Goal: Transaction & Acquisition: Purchase product/service

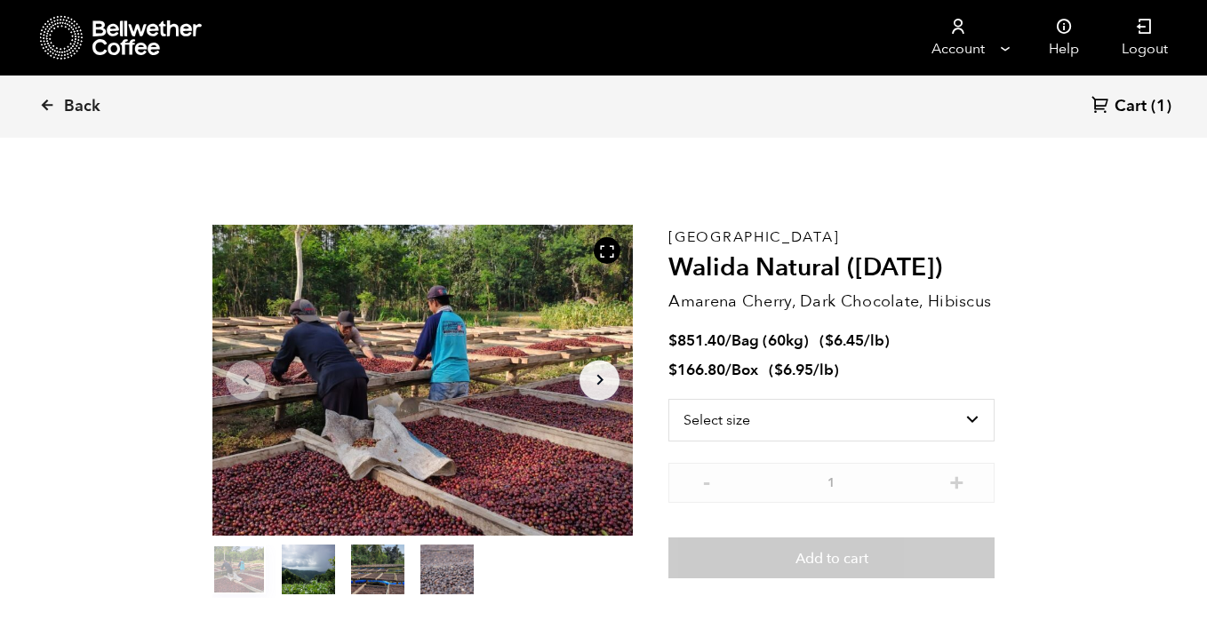
scroll to position [773, 761]
click at [50, 108] on icon at bounding box center [47, 105] width 16 height 16
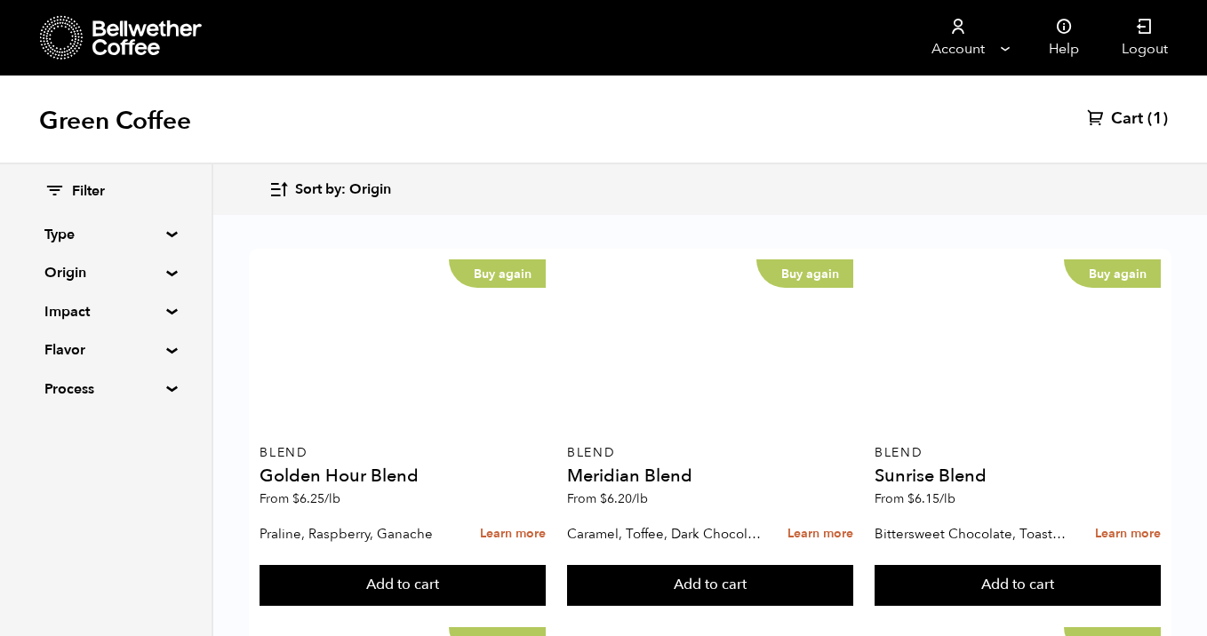
scroll to position [742, 0]
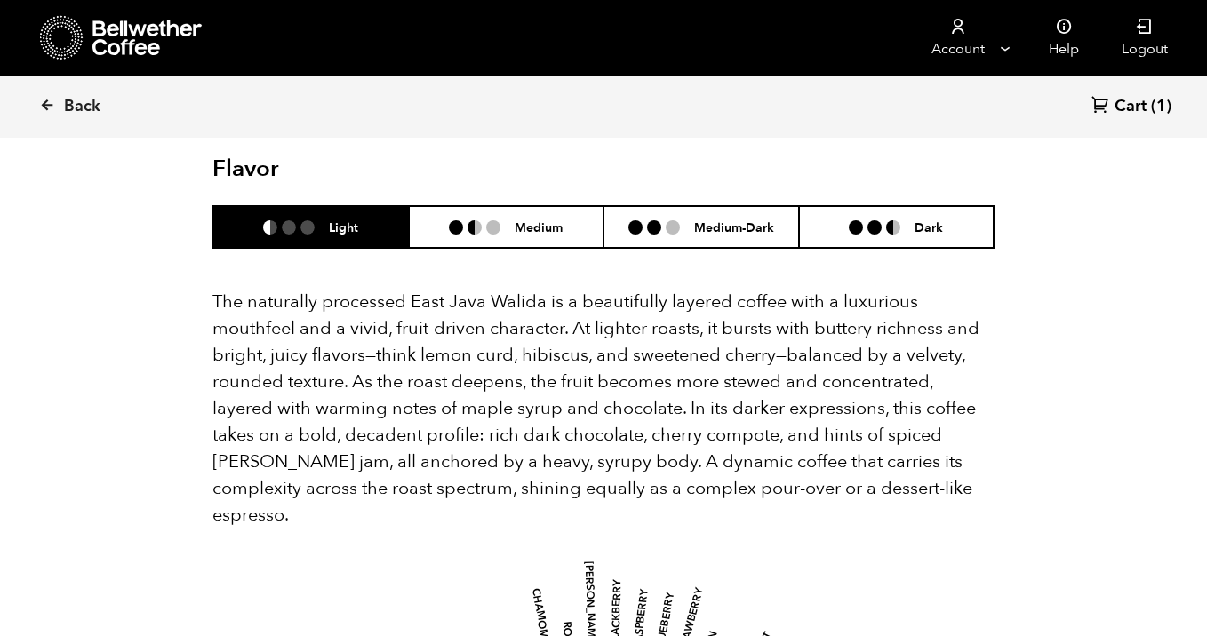
scroll to position [1158, 0]
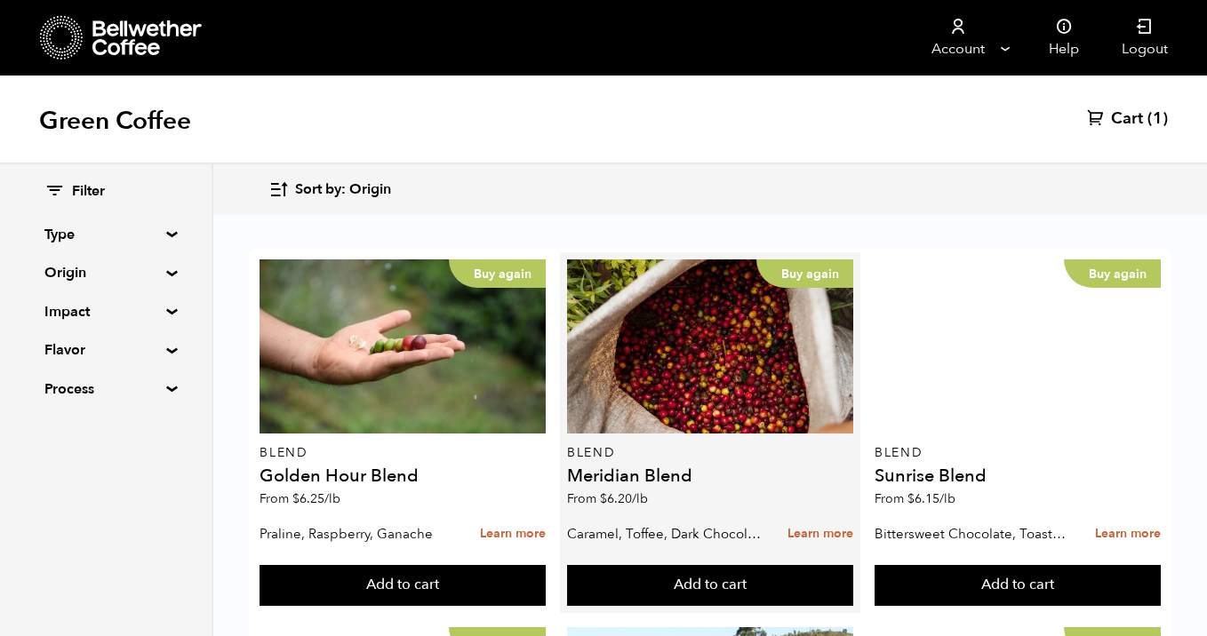
scroll to position [1864, 0]
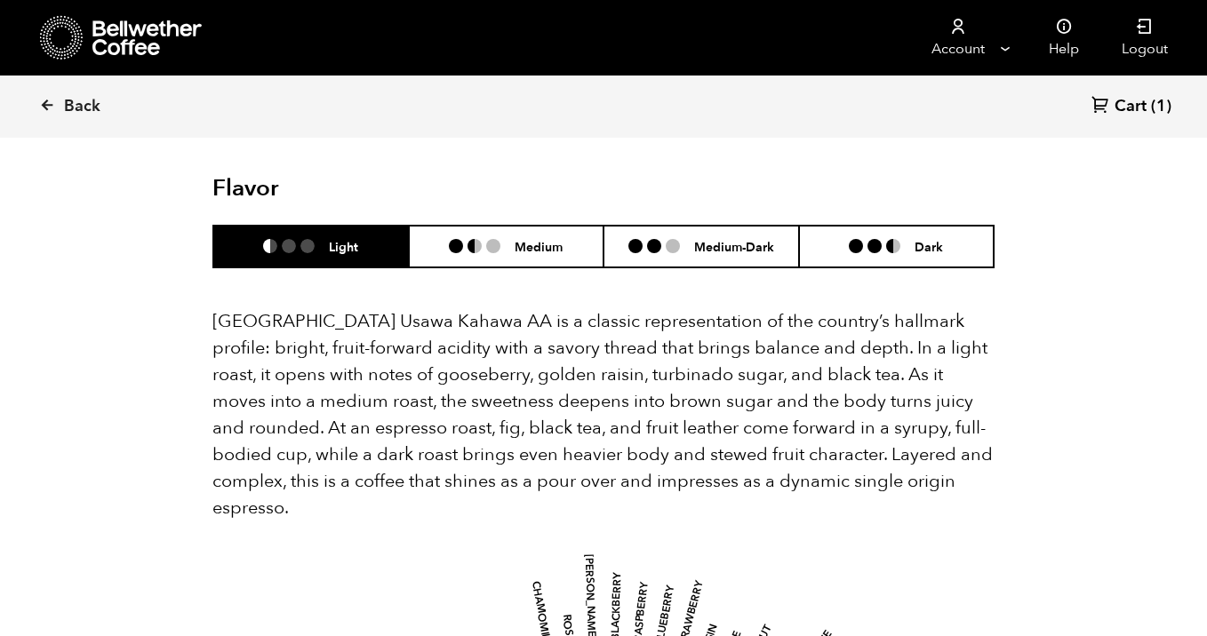
scroll to position [1193, 0]
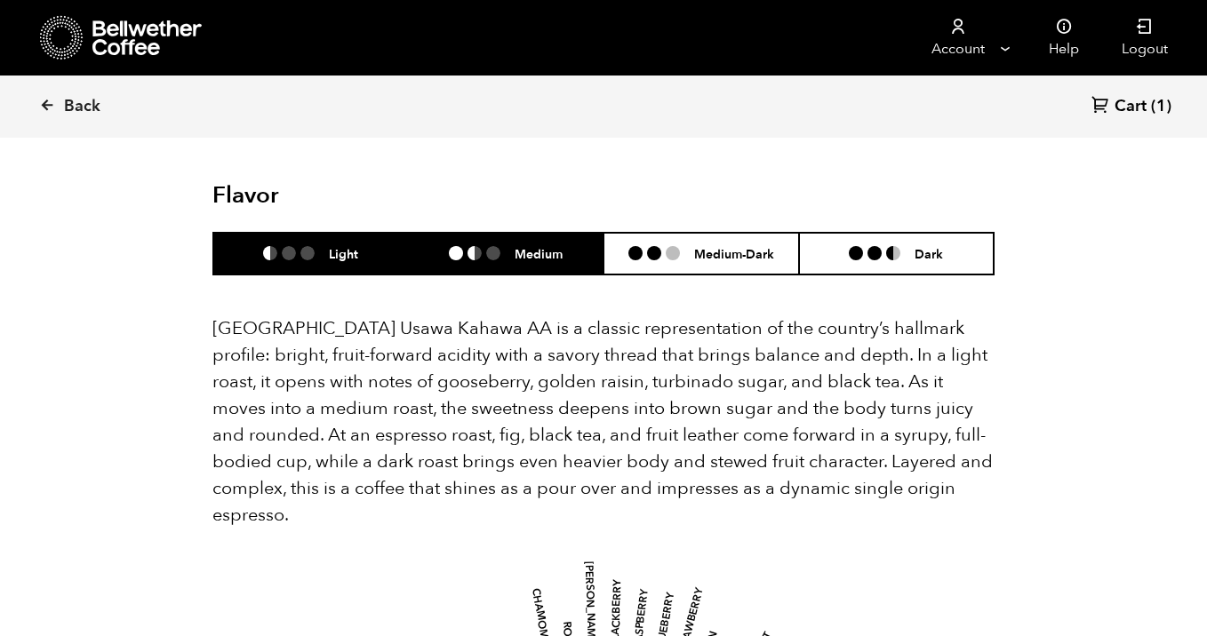
click at [523, 246] on h6 "Medium" at bounding box center [539, 253] width 48 height 15
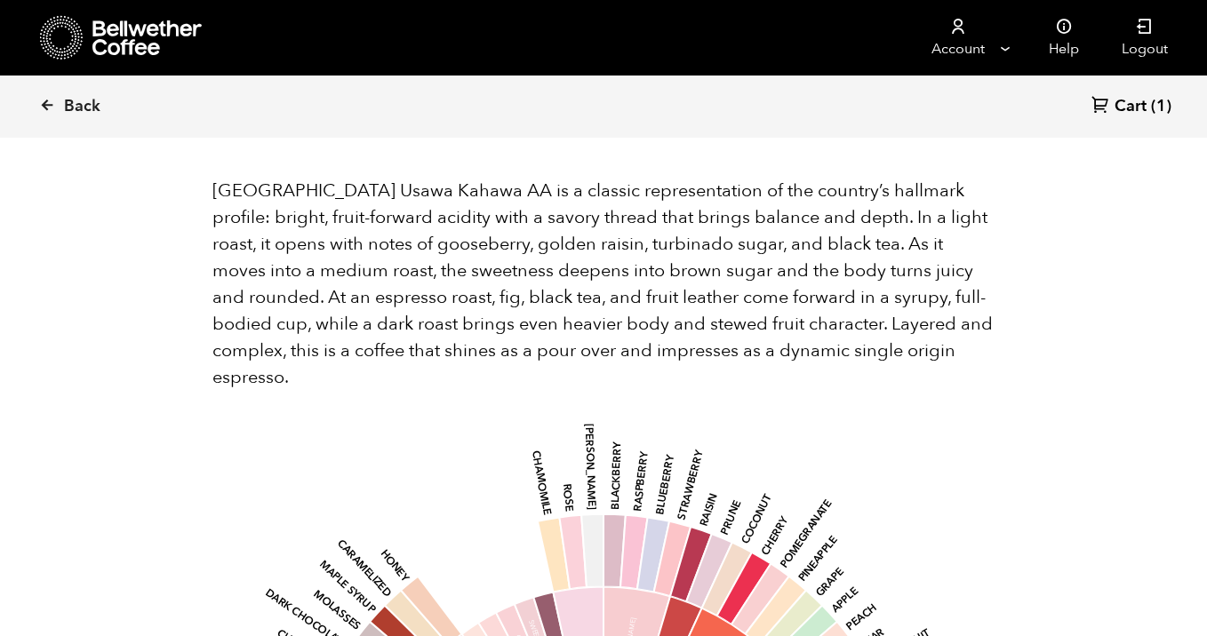
scroll to position [1325, 0]
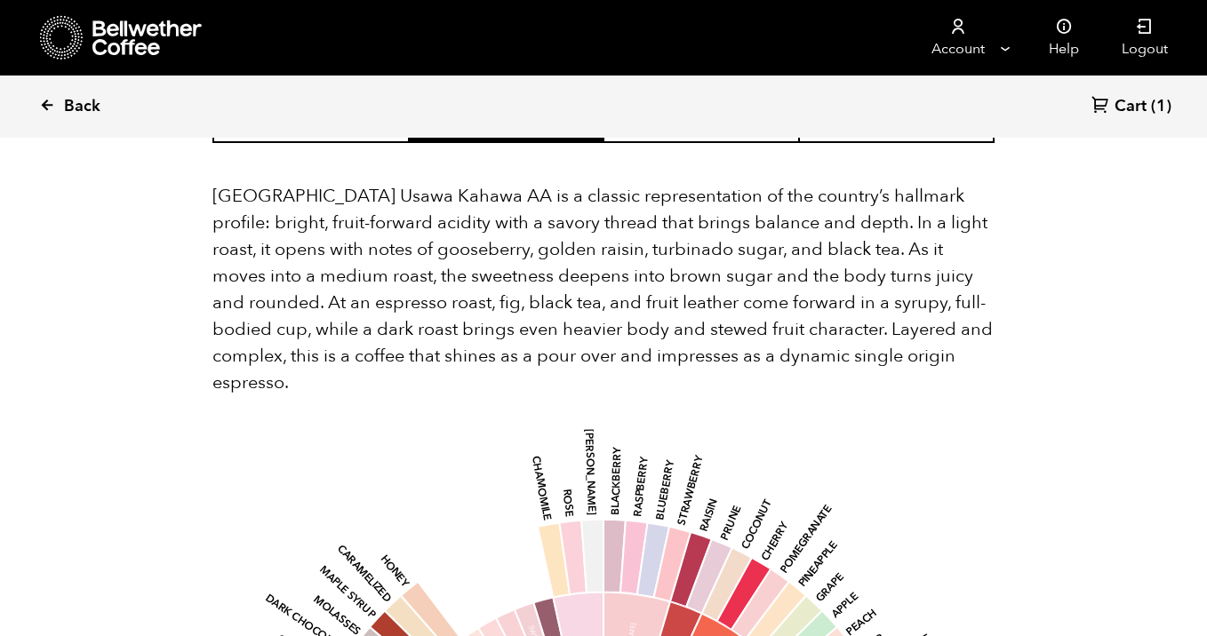
click at [43, 100] on icon at bounding box center [47, 105] width 16 height 16
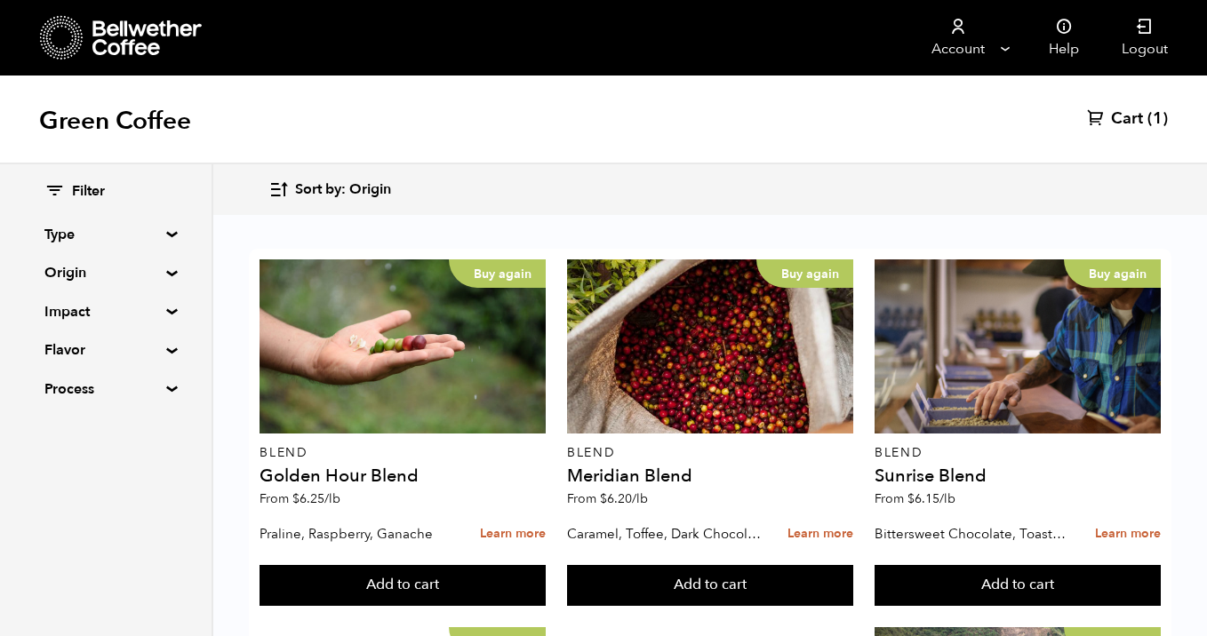
scroll to position [1864, 0]
click at [546, 565] on button "Add to cart" at bounding box center [403, 585] width 286 height 41
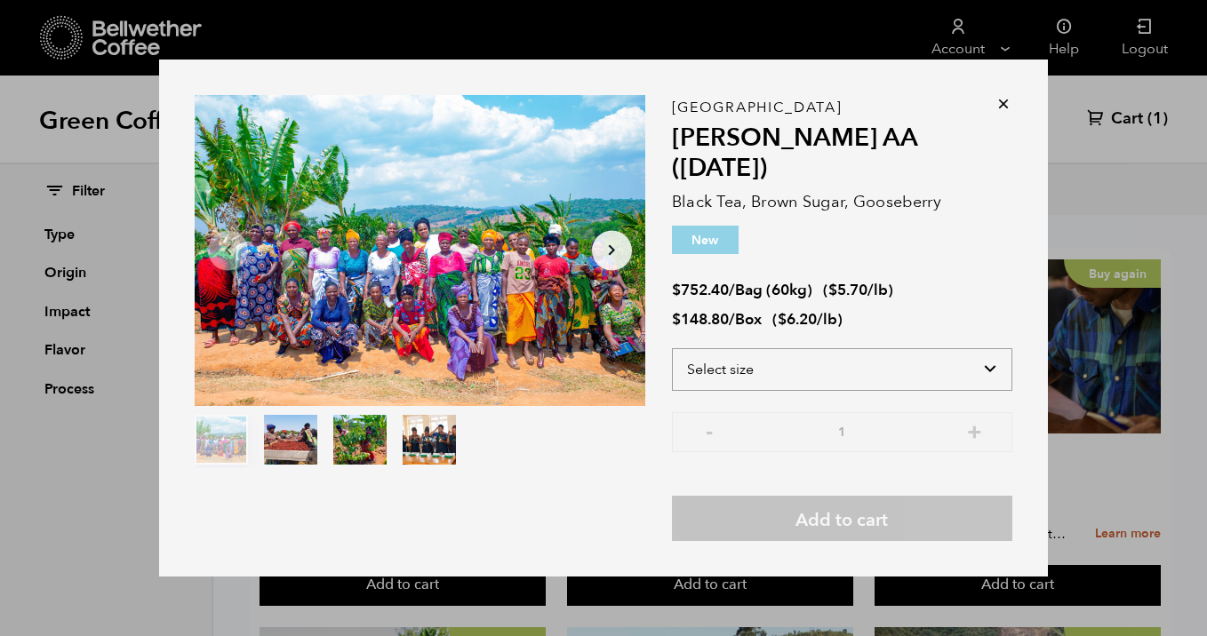
click at [772, 348] on select "Select size Bag (60kg) (132 lbs) Box (24 lbs)" at bounding box center [842, 369] width 340 height 43
click at [1002, 113] on icon at bounding box center [1004, 104] width 18 height 18
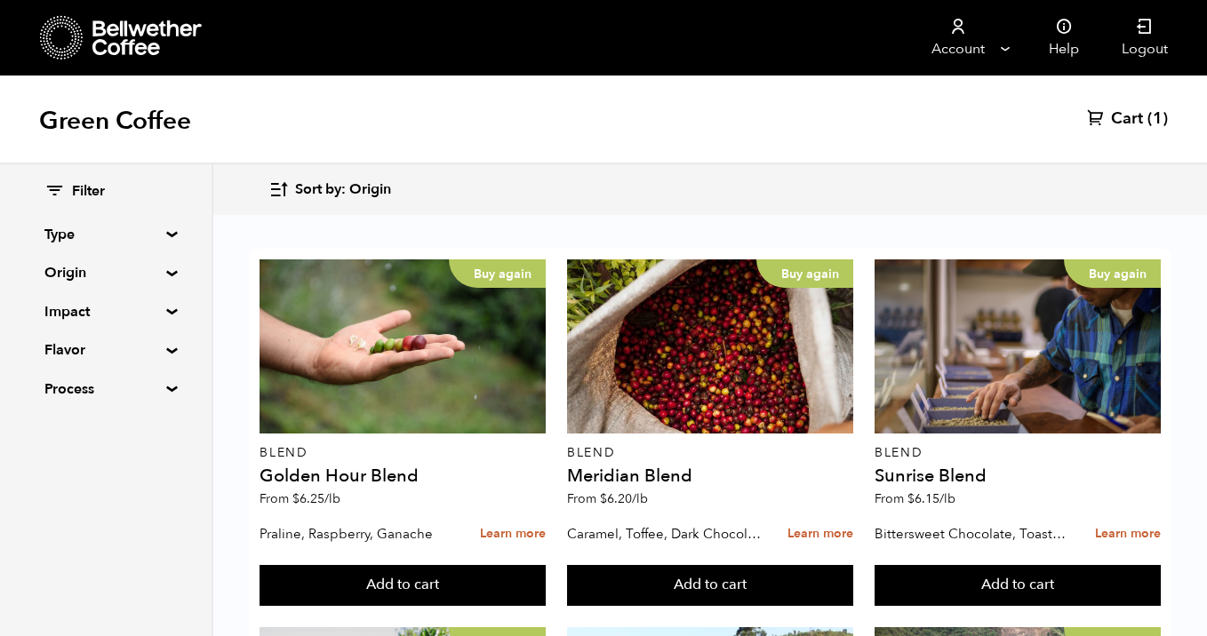
scroll to position [719, 0]
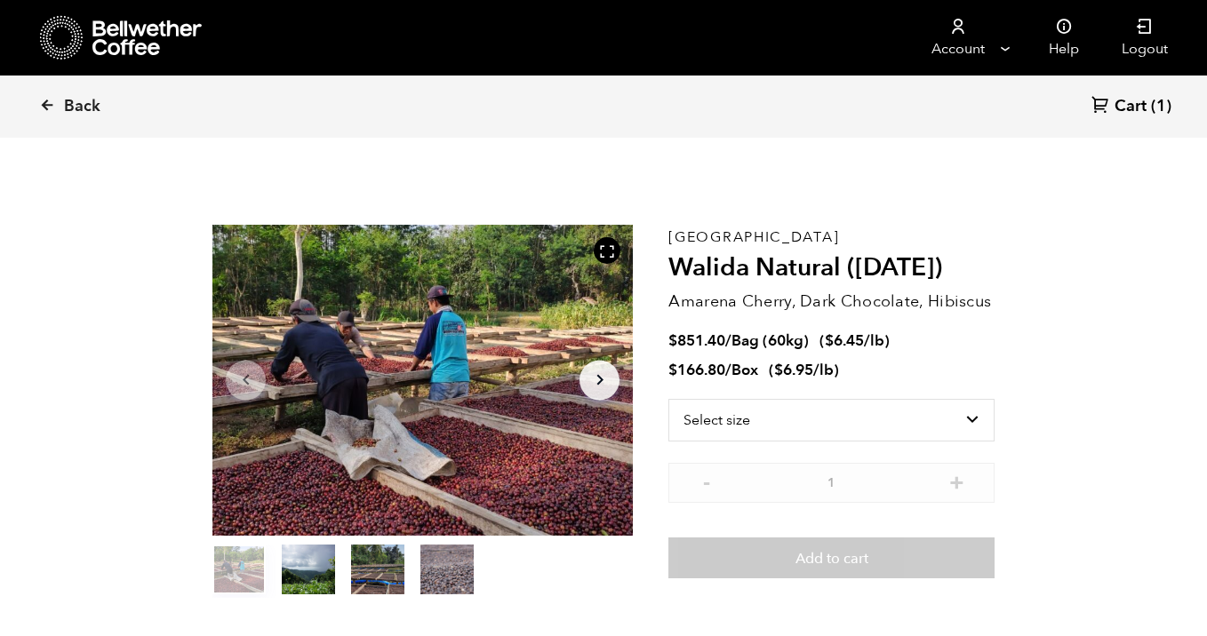
scroll to position [773, 761]
click at [884, 425] on select "Select size Bag (60kg) (132 lbs) Box (24 lbs)" at bounding box center [831, 420] width 326 height 43
select select "box"
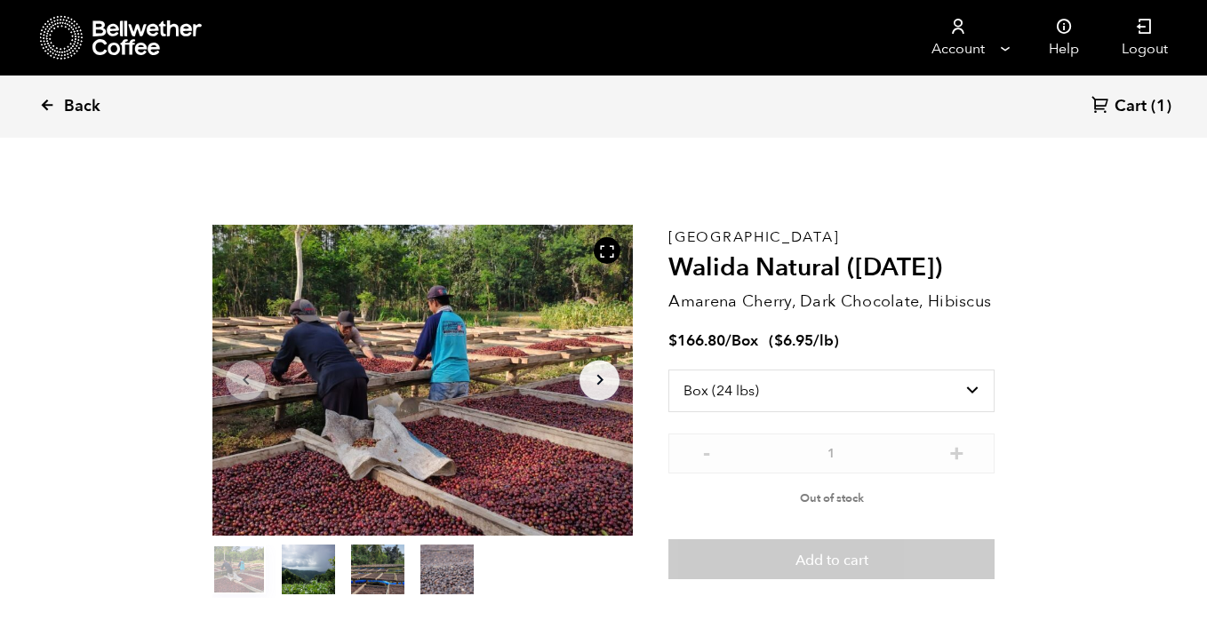
click at [49, 107] on icon at bounding box center [47, 105] width 16 height 16
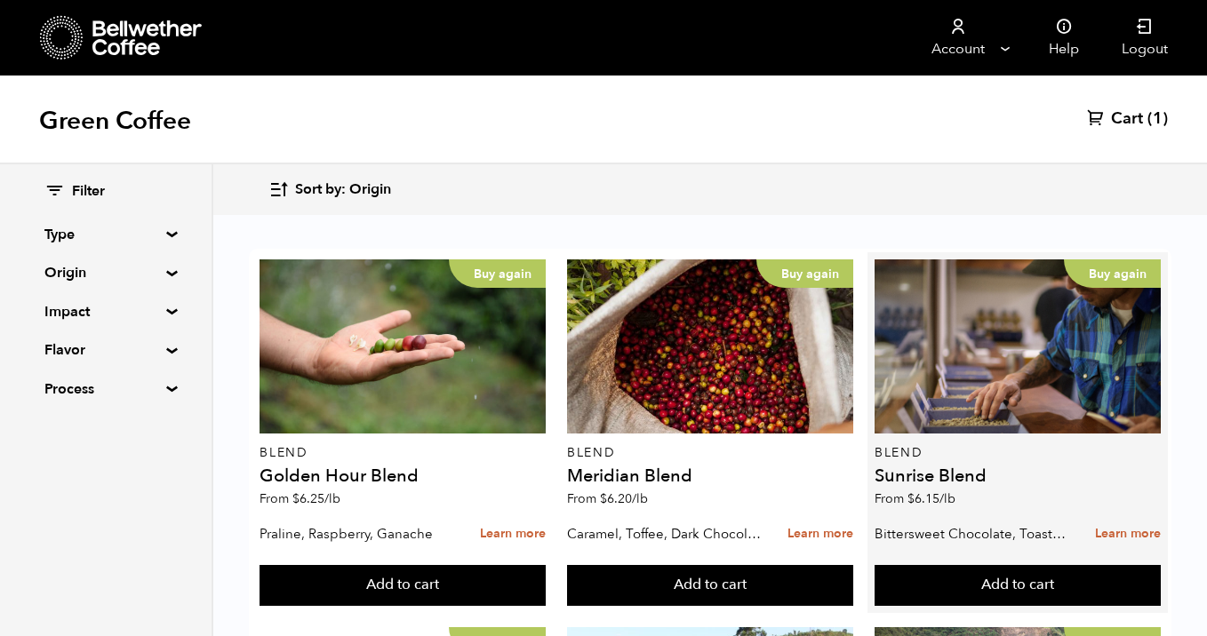
scroll to position [1864, 0]
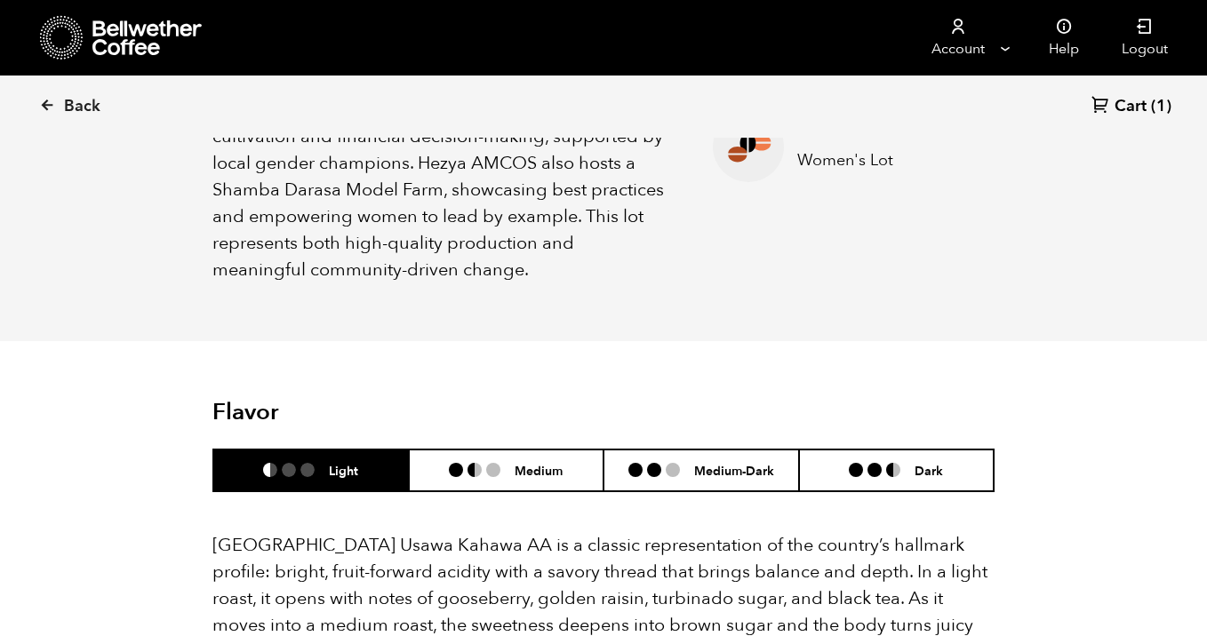
scroll to position [949, 0]
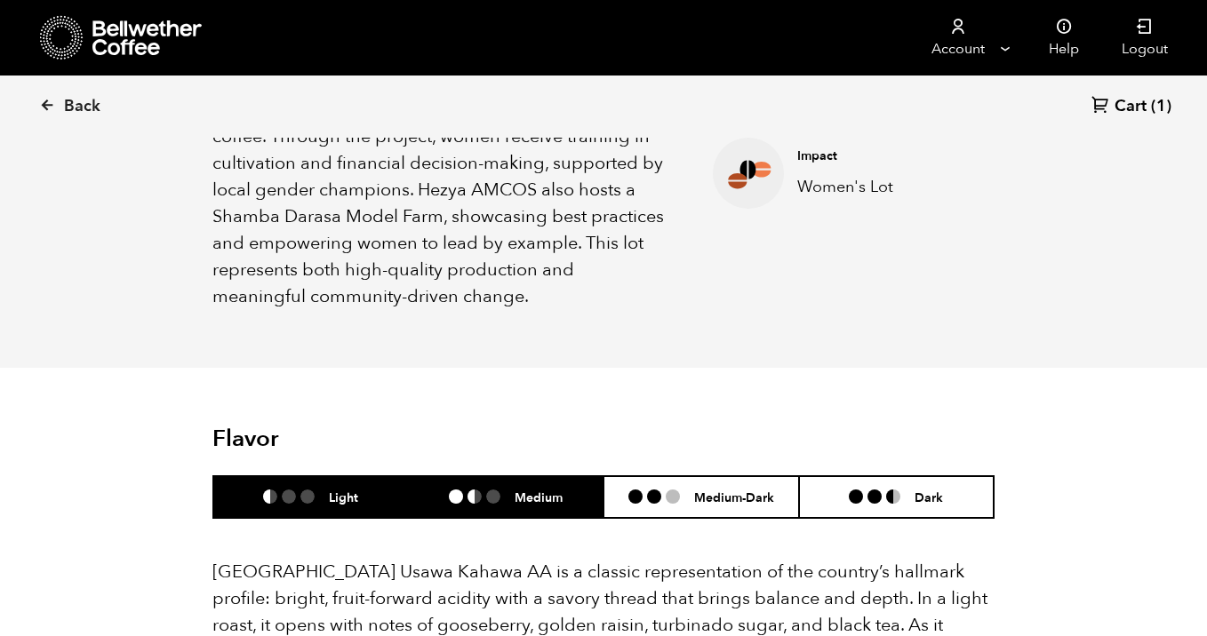
click at [533, 476] on li "Medium" at bounding box center [507, 497] width 196 height 42
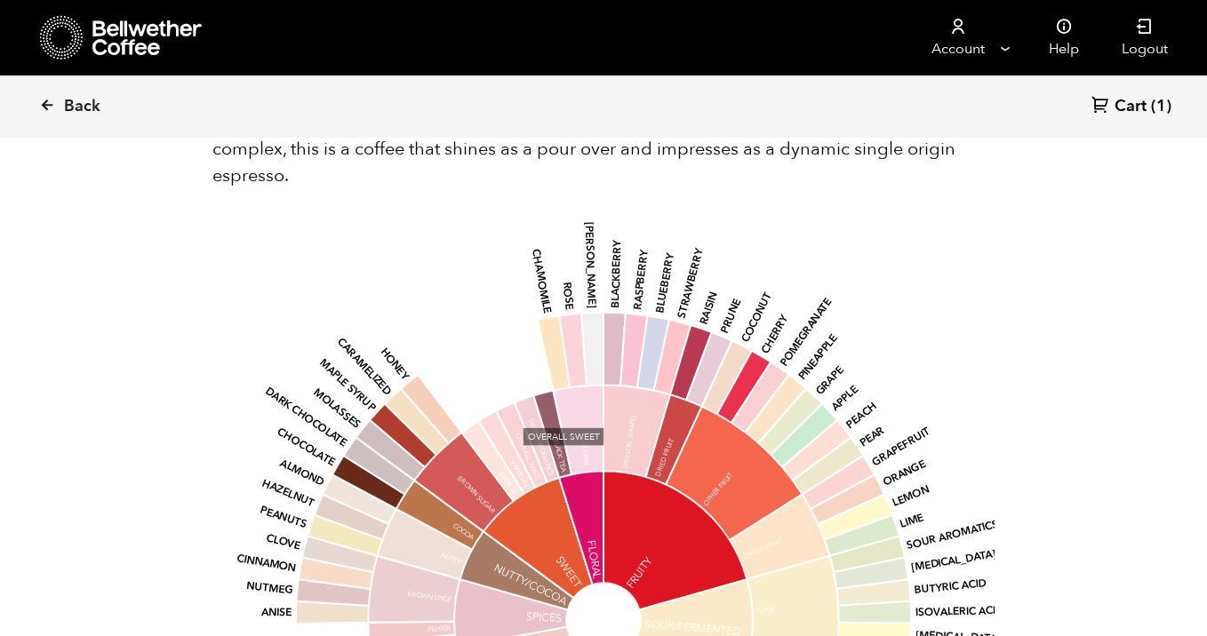
scroll to position [1538, 0]
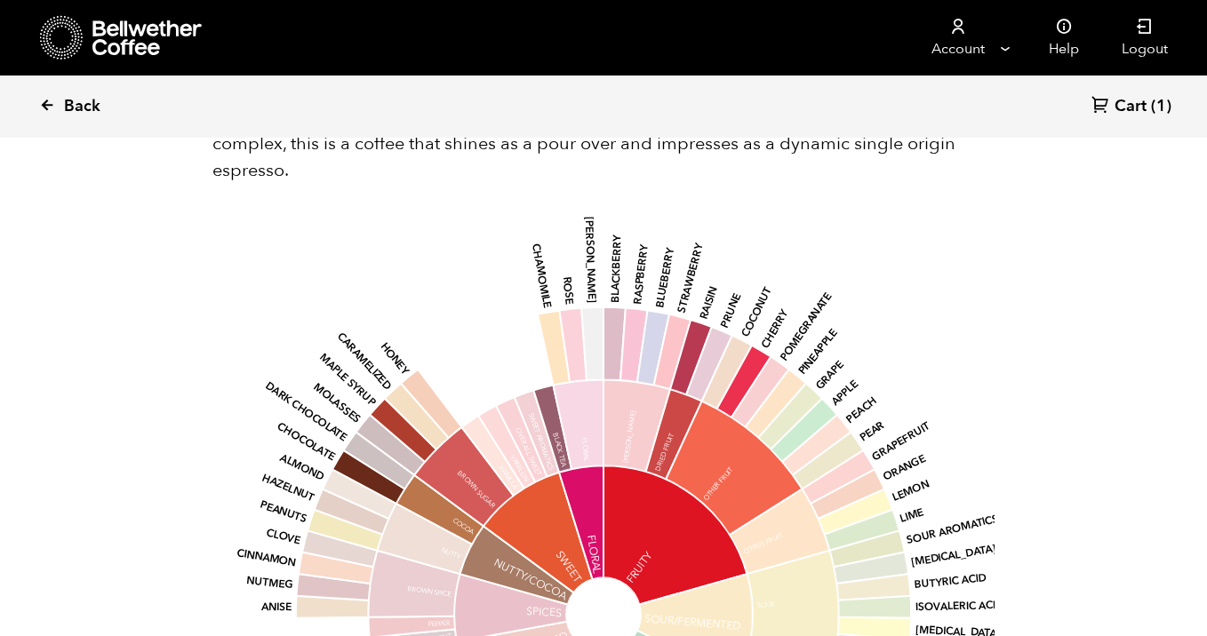
click at [43, 99] on icon at bounding box center [47, 105] width 16 height 16
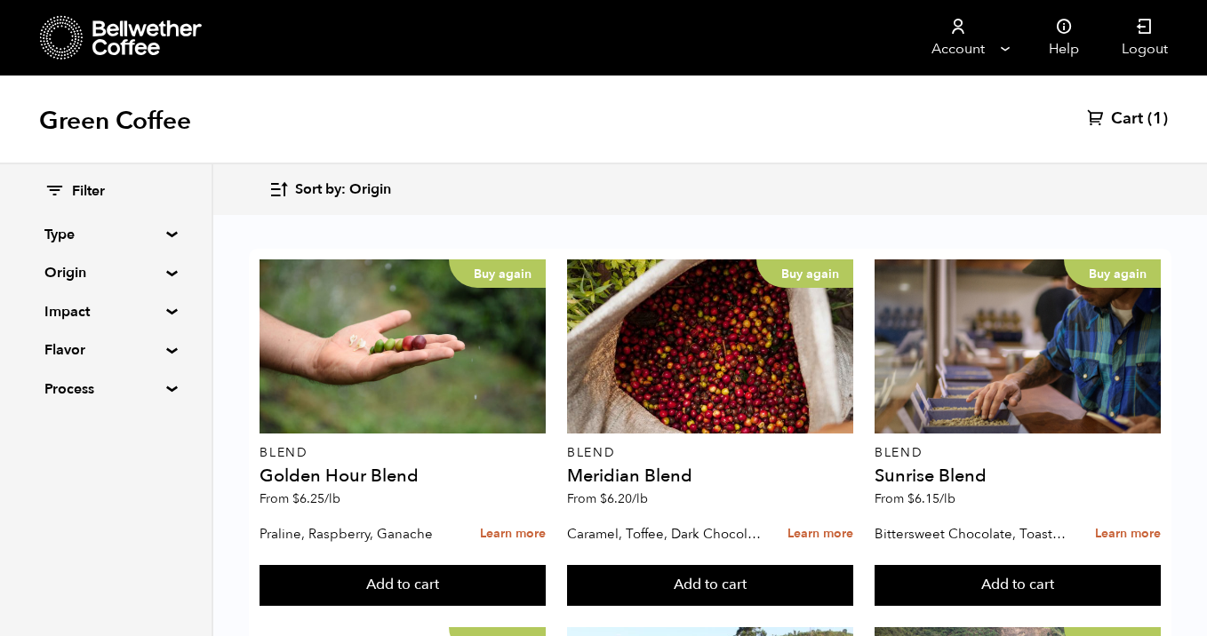
scroll to position [1864, 0]
click at [546, 565] on button "Add to cart" at bounding box center [403, 585] width 286 height 41
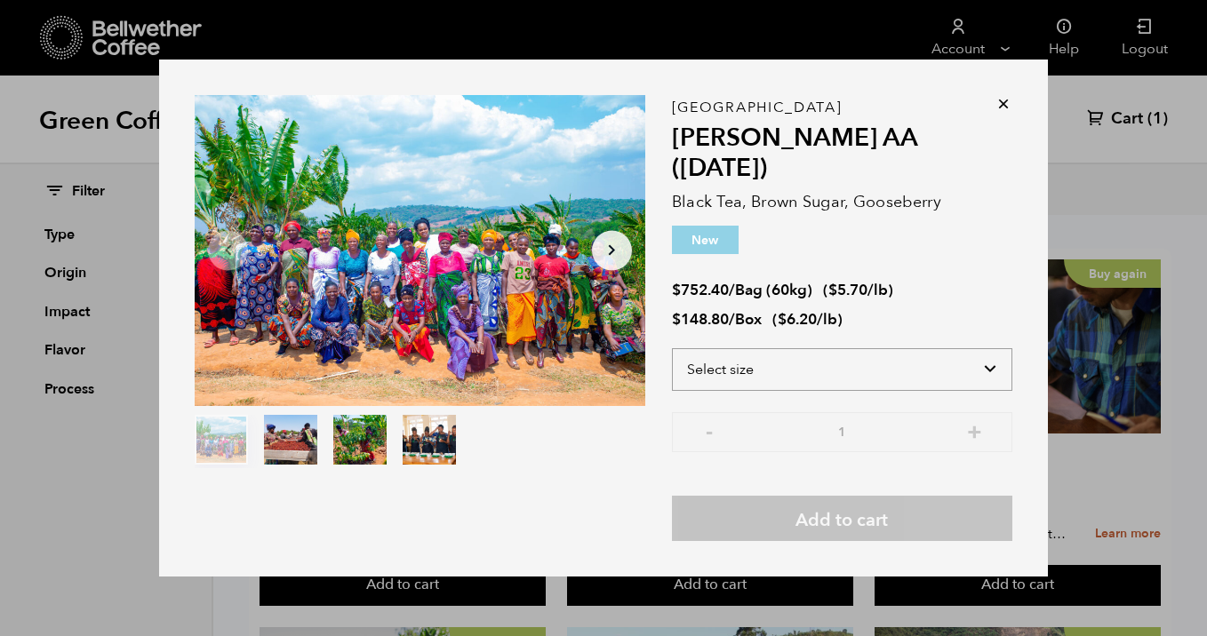
click at [844, 354] on select "Select size Bag (60kg) (132 lbs) Box (24 lbs)" at bounding box center [842, 369] width 340 height 43
select select "box"
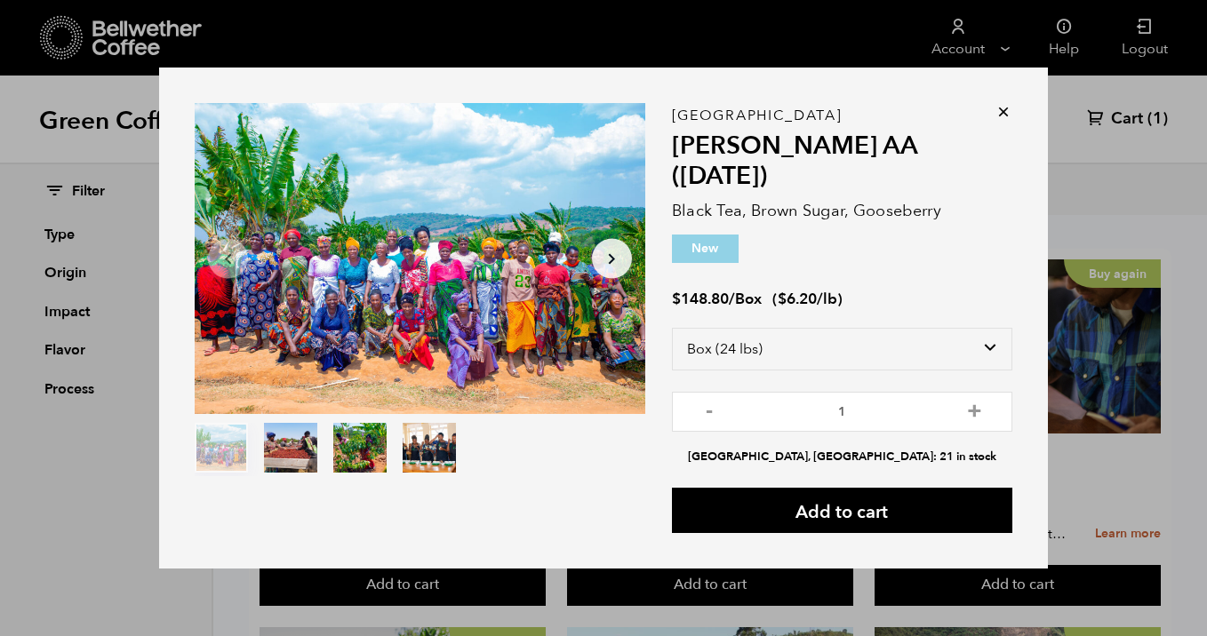
click at [1002, 121] on icon at bounding box center [1004, 112] width 18 height 18
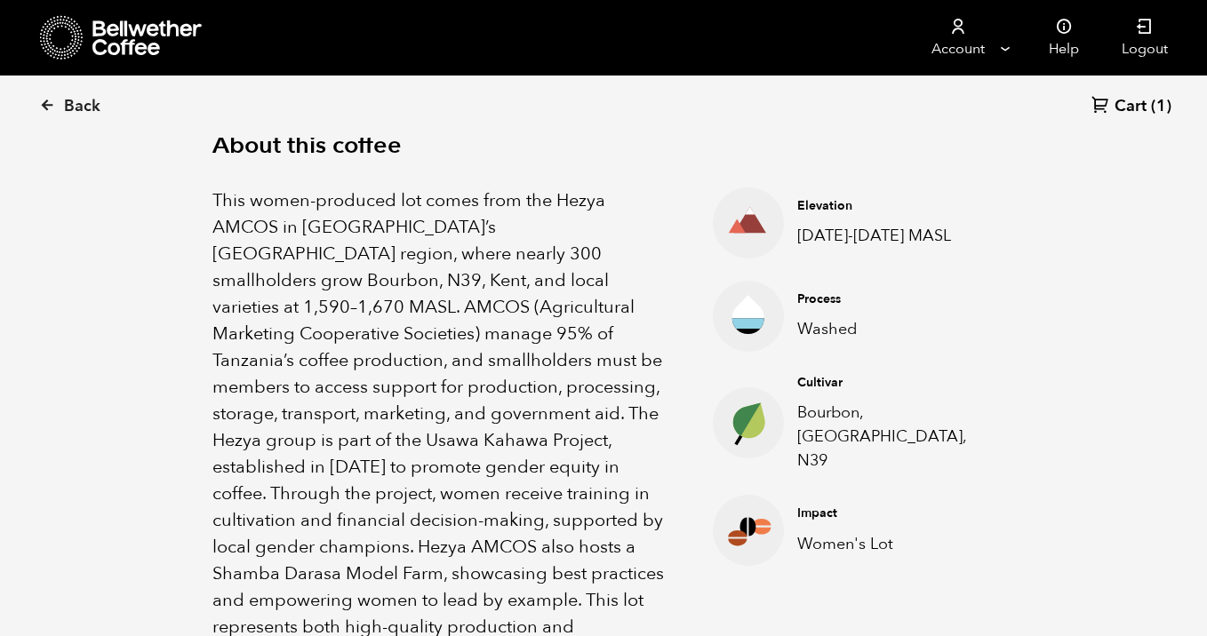
scroll to position [591, 0]
click at [47, 103] on icon at bounding box center [47, 105] width 16 height 16
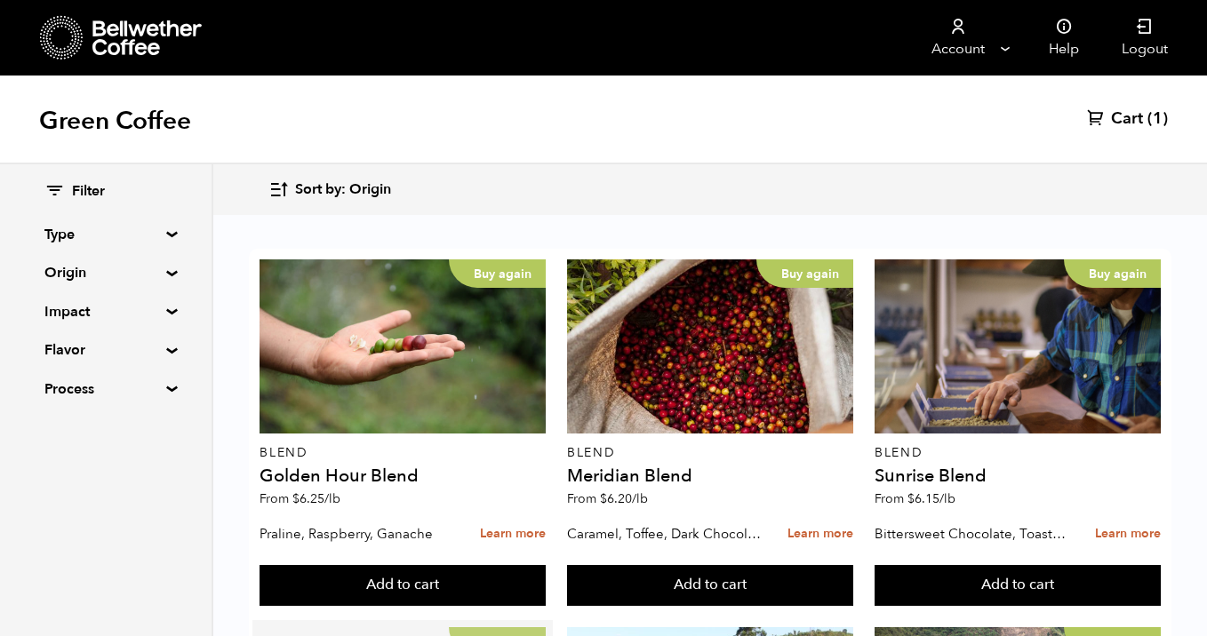
scroll to position [421, 0]
click at [1131, 118] on span "Cart" at bounding box center [1127, 118] width 32 height 21
